Goal: Task Accomplishment & Management: Manage account settings

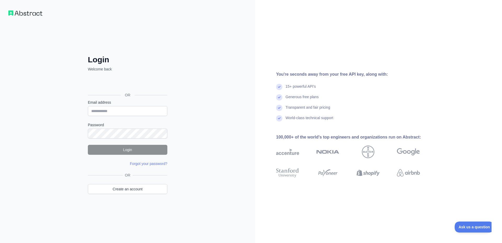
click at [132, 86] on div "Log ind med Google. Åbnes på en ny fane" at bounding box center [127, 83] width 78 height 12
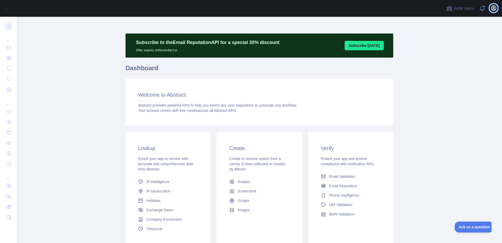
click at [493, 9] on icon "button" at bounding box center [493, 8] width 5 height 5
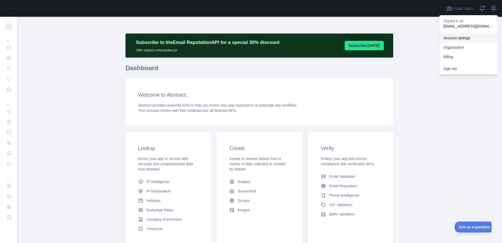
click at [459, 38] on link "Account settings" at bounding box center [468, 37] width 59 height 9
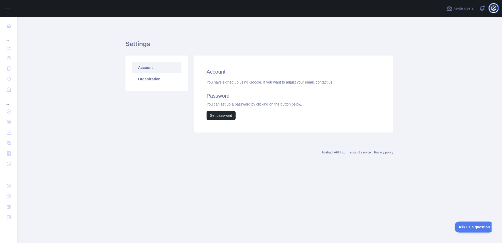
click at [494, 9] on icon "button" at bounding box center [493, 8] width 6 height 6
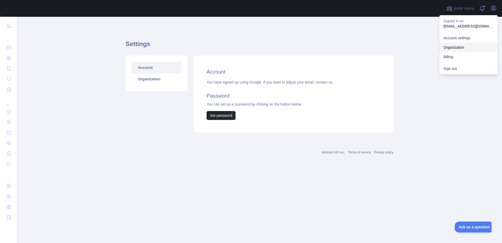
click at [452, 50] on link "Organization" at bounding box center [468, 47] width 59 height 9
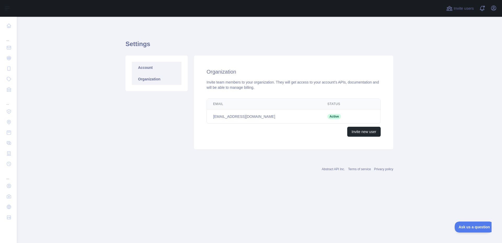
click at [155, 69] on link "Account" at bounding box center [157, 68] width 50 height 12
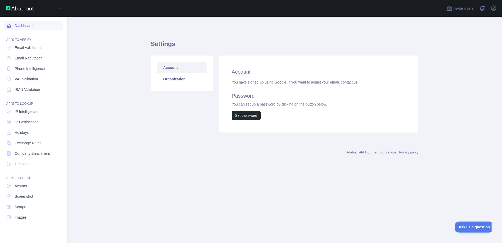
click at [24, 27] on link "Dashboard" at bounding box center [33, 25] width 59 height 9
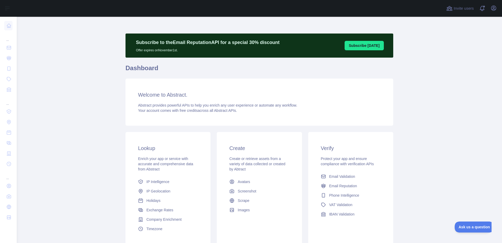
scroll to position [42, 0]
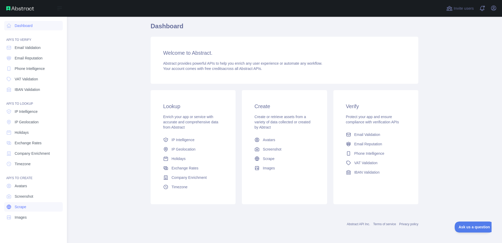
click at [20, 209] on link "Scrape" at bounding box center [33, 206] width 59 height 9
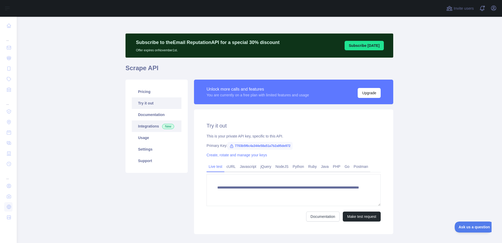
click at [149, 127] on link "Integrations New" at bounding box center [157, 126] width 50 height 12
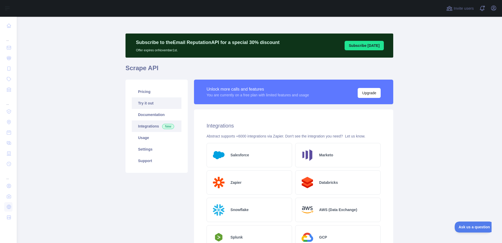
click at [148, 105] on link "Try it out" at bounding box center [157, 103] width 50 height 12
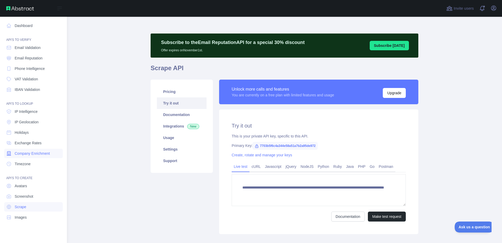
click at [27, 156] on span "Company Enrichment" at bounding box center [32, 153] width 35 height 5
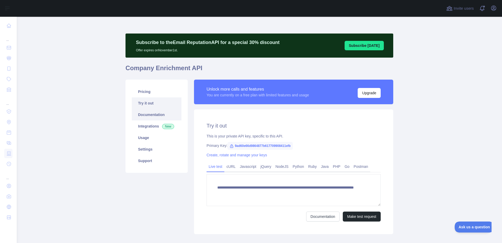
click at [156, 113] on link "Documentation" at bounding box center [157, 115] width 50 height 12
click at [151, 127] on link "Integrations New" at bounding box center [157, 126] width 50 height 12
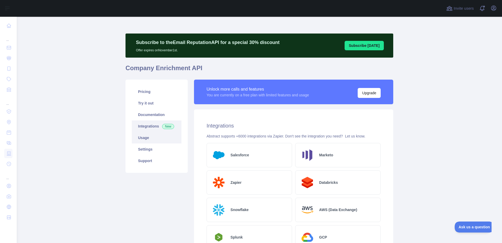
click at [148, 137] on link "Usage" at bounding box center [157, 138] width 50 height 12
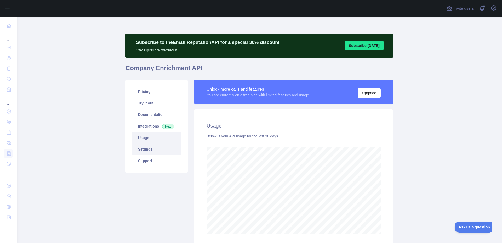
scroll to position [226, 485]
click at [148, 146] on link "Settings" at bounding box center [157, 149] width 50 height 12
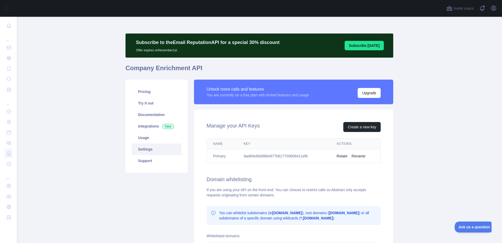
click at [267, 156] on td "9ad60e66d9864877b617709908411efb" at bounding box center [283, 156] width 93 height 14
copy td "9ad60e66d9864877b617709908411efb"
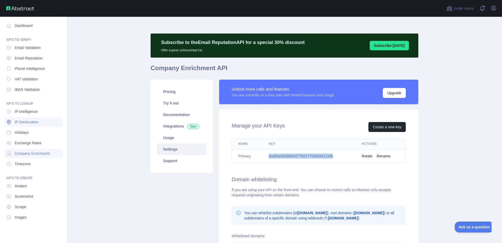
click at [27, 122] on span "IP Geolocation" at bounding box center [27, 121] width 24 height 5
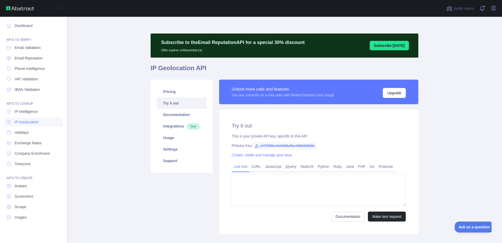
type textarea "**********"
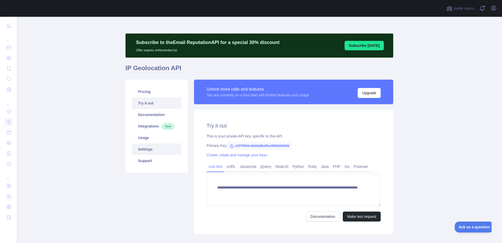
click at [148, 151] on link "Settings" at bounding box center [157, 149] width 50 height 12
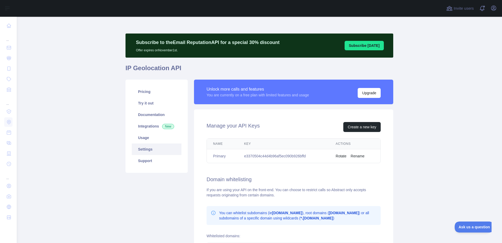
click at [266, 155] on td "e3370504c44d4b96af5ec090b926bffd" at bounding box center [284, 156] width 92 height 14
copy td "e3370504c44d4b96af5ec090b926bffd"
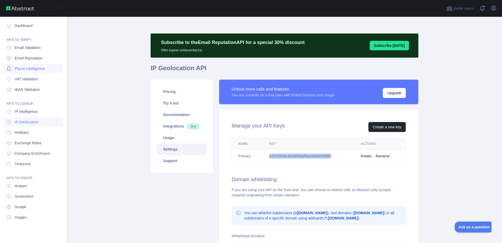
click at [35, 71] on span "Phone Intelligence" at bounding box center [30, 68] width 30 height 5
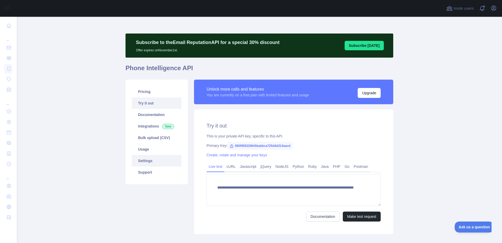
click at [151, 161] on link "Settings" at bounding box center [157, 161] width 50 height 12
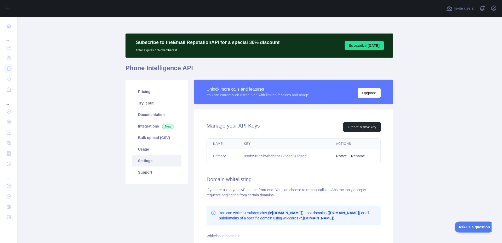
click at [259, 157] on td "090f958229bf4babbca725d4d314aacd" at bounding box center [284, 156] width 92 height 14
copy td "090f958229bf4babbca725d4d314aacd"
